Goal: Information Seeking & Learning: Learn about a topic

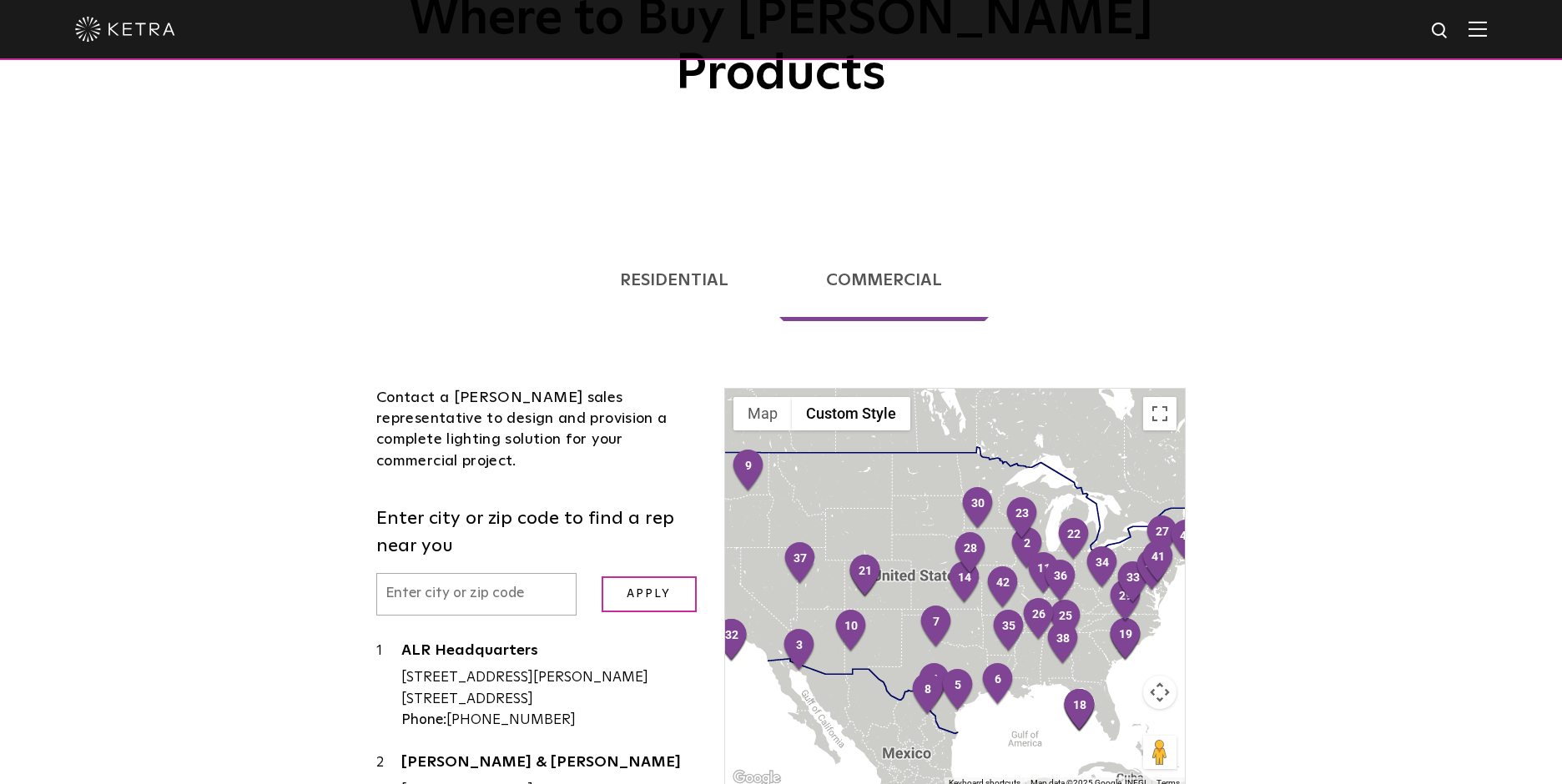
click at [137, 26] on img at bounding box center [125, 29] width 100 height 25
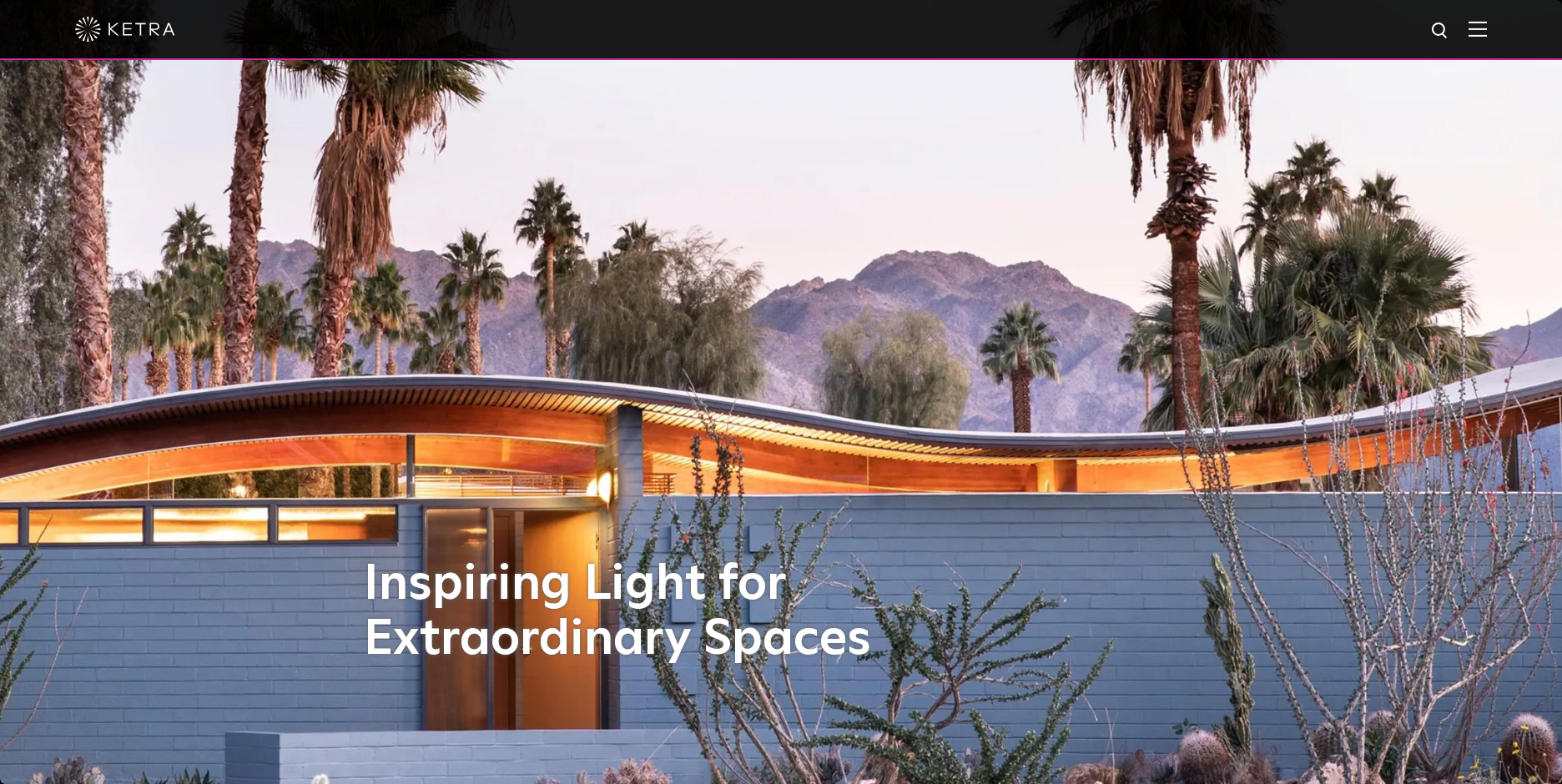
click at [1483, 29] on img at bounding box center [1477, 29] width 18 height 16
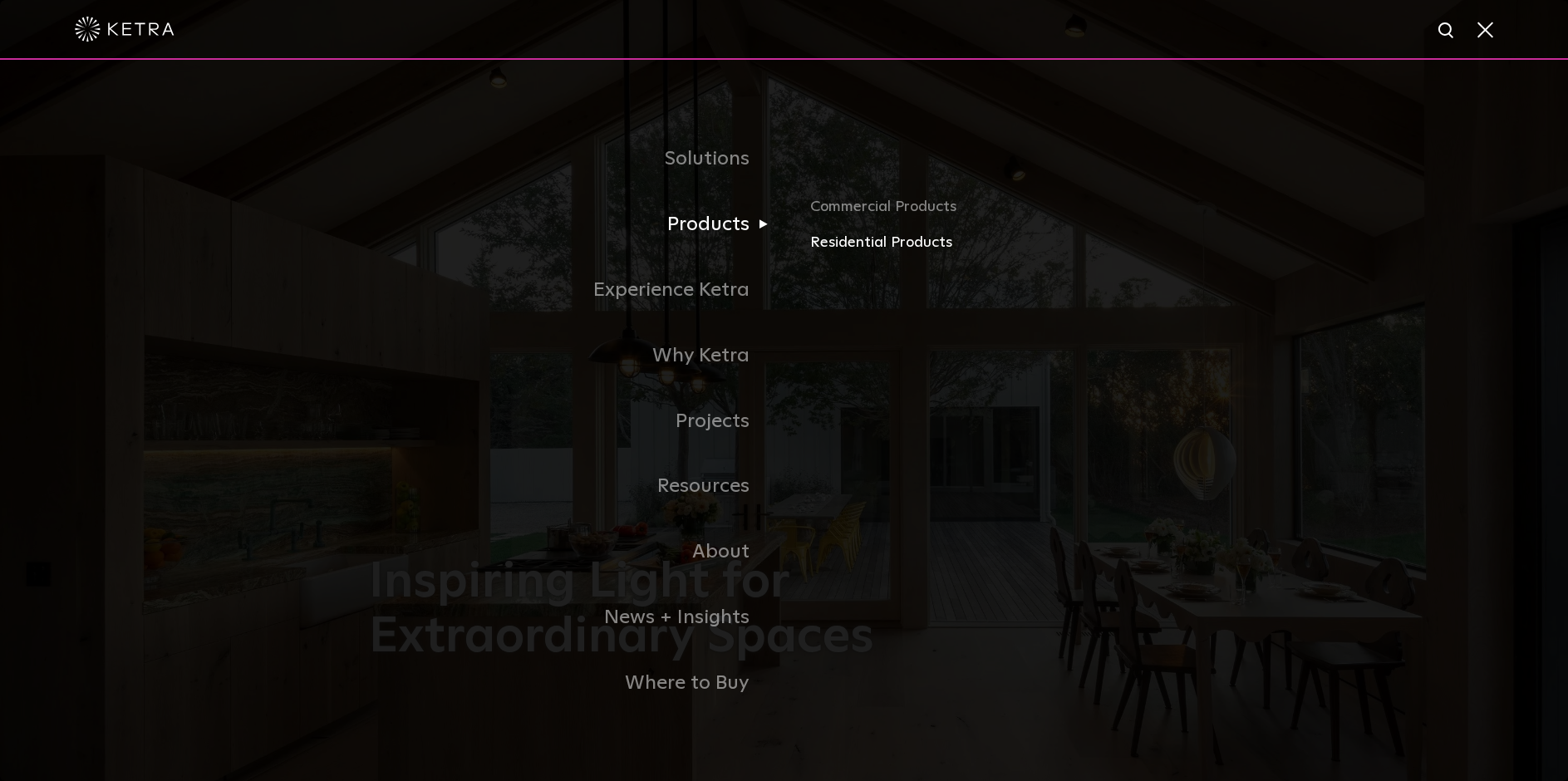
click at [860, 248] on link "Residential Products" at bounding box center [1005, 243] width 389 height 24
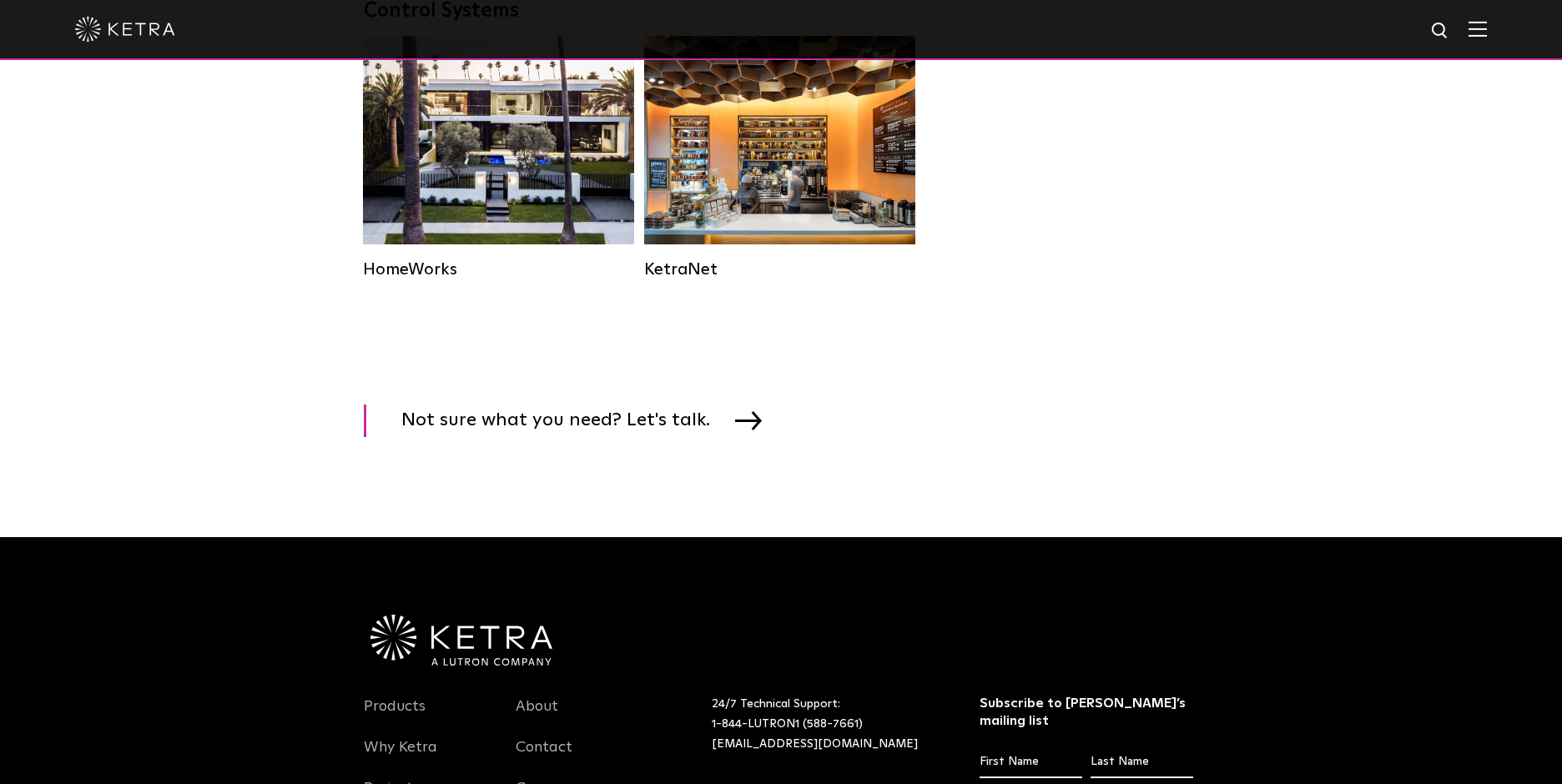
scroll to position [1402, 0]
